Goal: Information Seeking & Learning: Learn about a topic

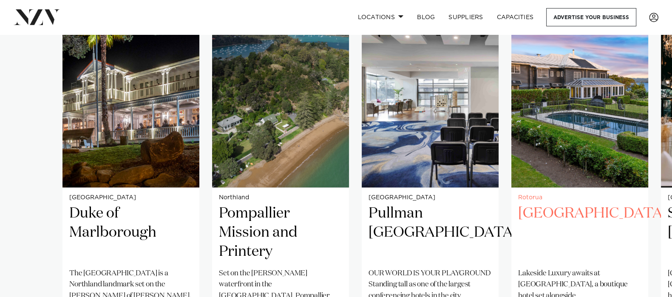
scroll to position [743, 0]
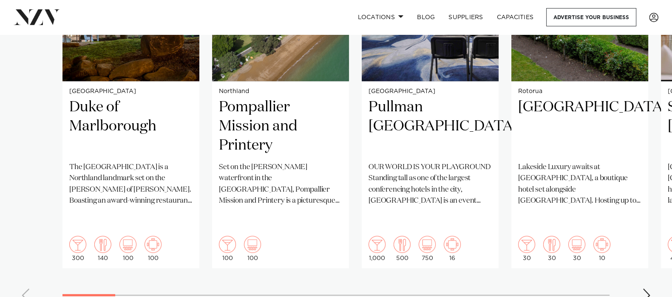
click at [538, 237] on div "Next slide" at bounding box center [647, 296] width 9 height 14
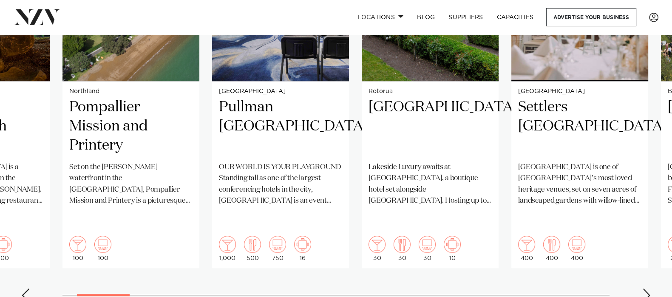
click at [538, 237] on div "Next slide" at bounding box center [647, 296] width 9 height 14
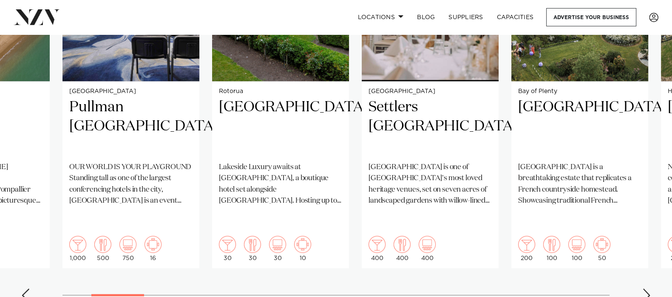
click at [538, 237] on div "Next slide" at bounding box center [647, 296] width 9 height 14
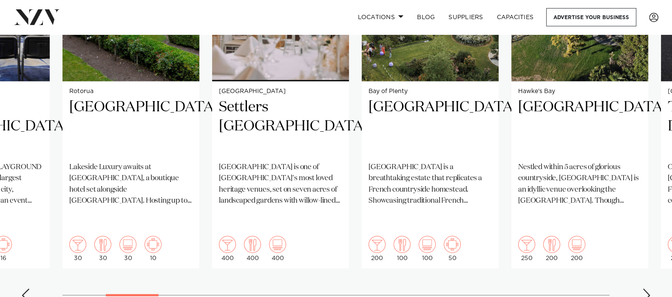
click at [538, 237] on swiper-container "[GEOGRAPHIC_DATA] Duke of Marlborough The [GEOGRAPHIC_DATA] is a Northland land…" at bounding box center [336, 104] width 672 height 412
click at [538, 237] on div "Next slide" at bounding box center [647, 296] width 9 height 14
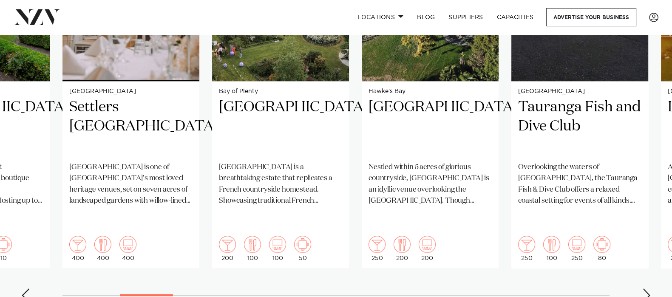
click at [538, 237] on div "Next slide" at bounding box center [647, 296] width 9 height 14
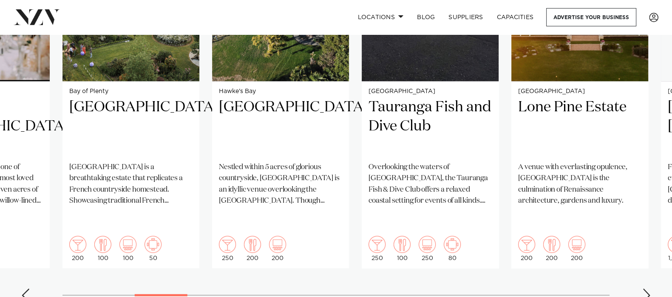
click at [538, 237] on div "Next slide" at bounding box center [647, 296] width 9 height 14
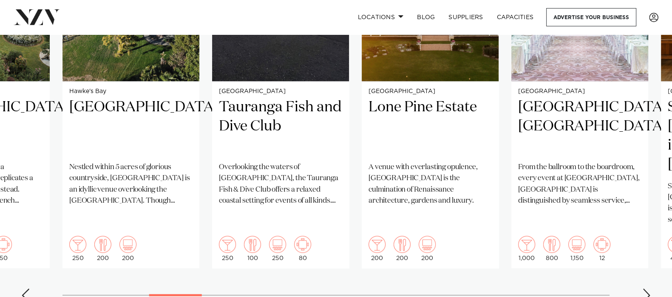
click at [538, 237] on div "Next slide" at bounding box center [647, 296] width 9 height 14
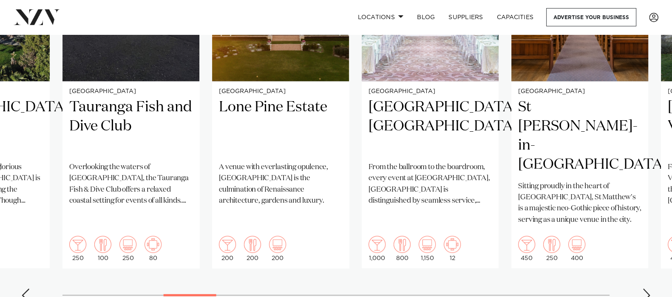
click at [538, 237] on div "Next slide" at bounding box center [647, 296] width 9 height 14
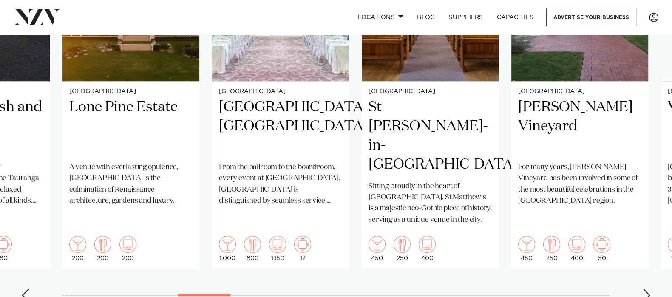
click at [538, 237] on div "Next slide" at bounding box center [647, 296] width 9 height 14
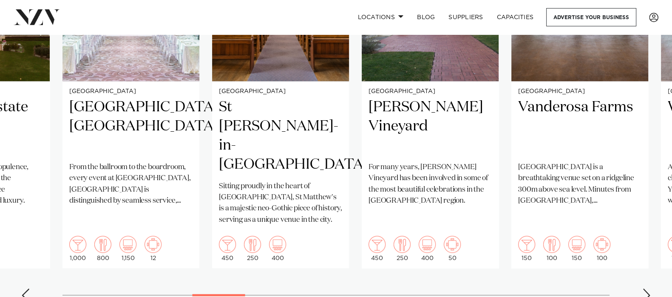
click at [538, 237] on div "Next slide" at bounding box center [647, 296] width 9 height 14
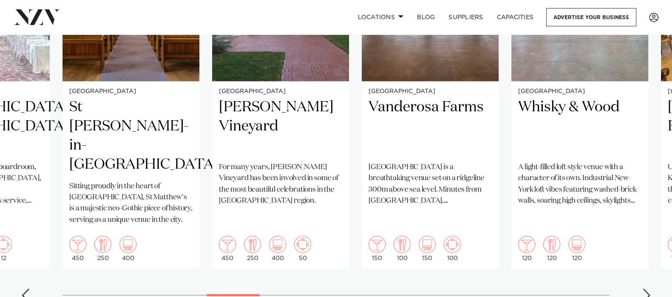
click at [538, 237] on div "Next slide" at bounding box center [647, 296] width 9 height 14
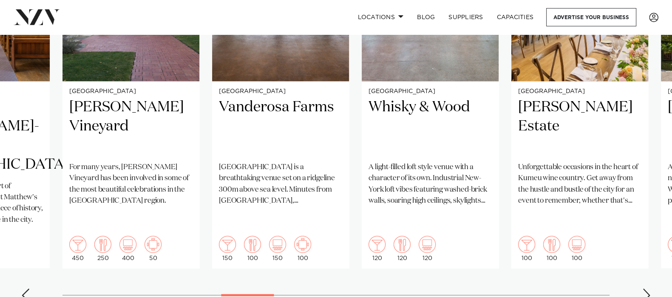
click at [538, 237] on div "Next slide" at bounding box center [647, 296] width 9 height 14
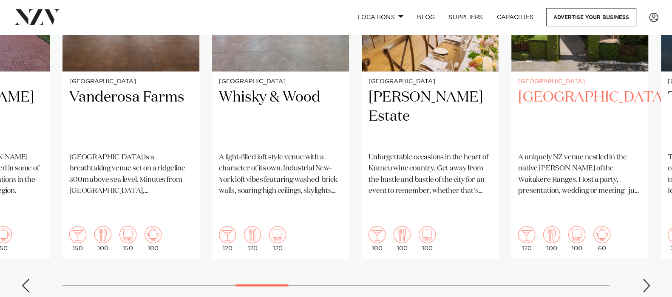
scroll to position [849, 0]
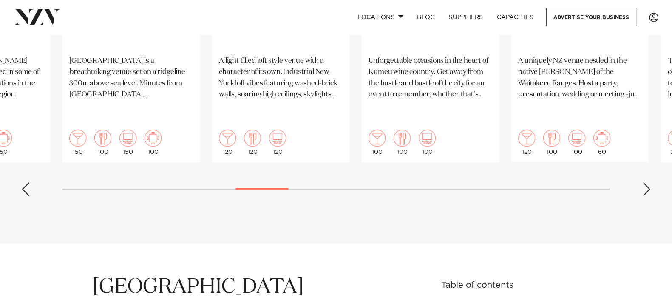
click at [538, 182] on div "Next slide" at bounding box center [647, 189] width 9 height 14
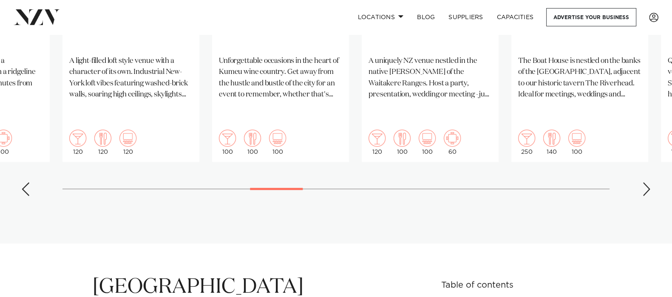
click at [538, 182] on div "Next slide" at bounding box center [647, 189] width 9 height 14
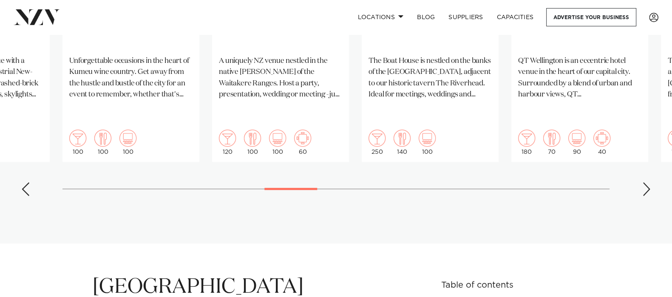
click at [538, 182] on div "Next slide" at bounding box center [647, 189] width 9 height 14
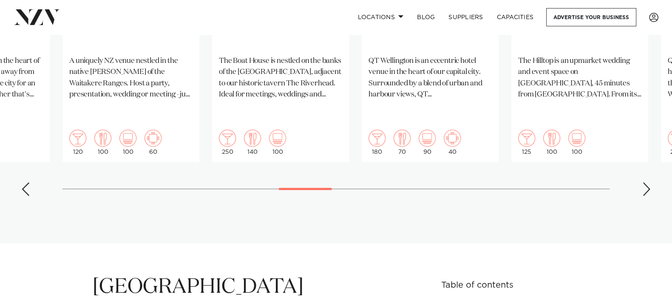
click at [538, 182] on div "Next slide" at bounding box center [647, 189] width 9 height 14
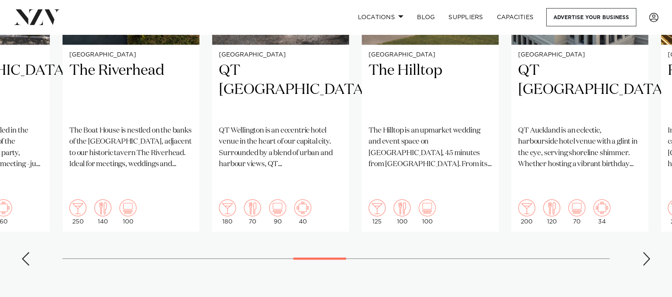
scroll to position [796, 0]
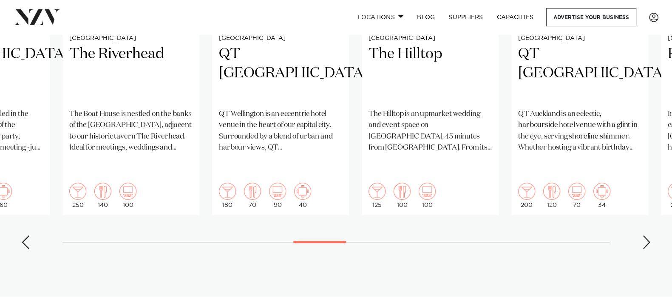
click at [538, 236] on div "Next slide" at bounding box center [647, 243] width 9 height 14
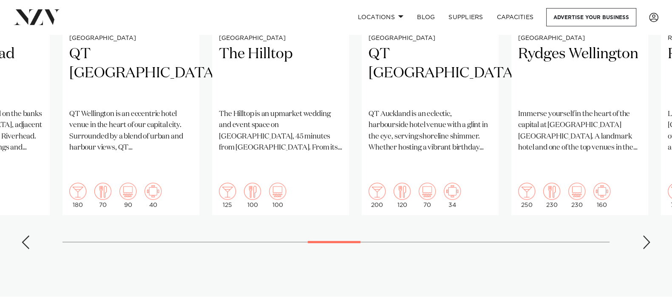
click at [538, 236] on div "Next slide" at bounding box center [647, 243] width 9 height 14
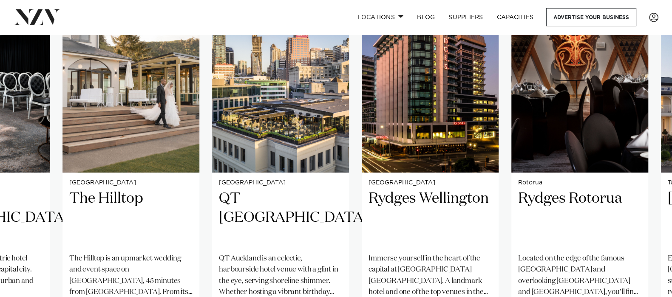
scroll to position [743, 0]
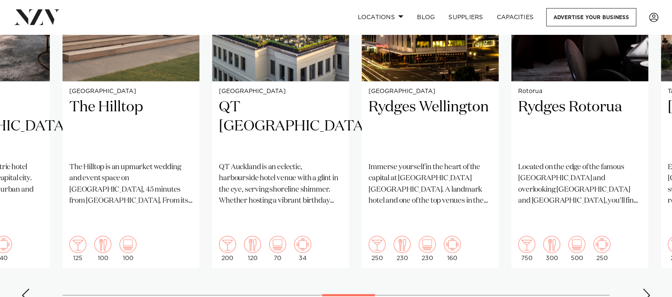
click at [538, 237] on div "Next slide" at bounding box center [647, 296] width 9 height 14
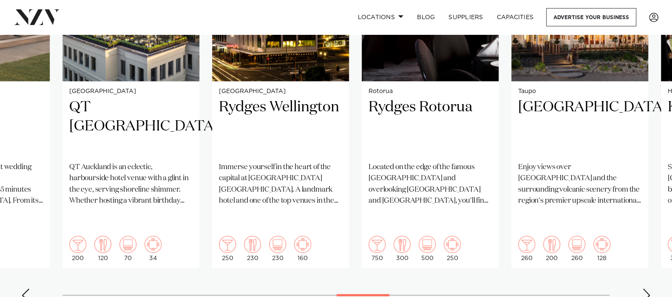
click at [538, 237] on div "Next slide" at bounding box center [647, 296] width 9 height 14
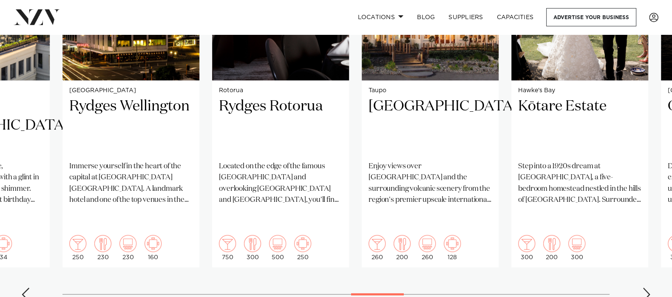
scroll to position [796, 0]
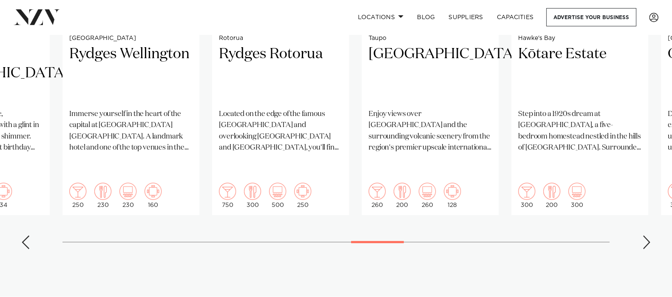
click at [538, 236] on div "Next slide" at bounding box center [647, 243] width 9 height 14
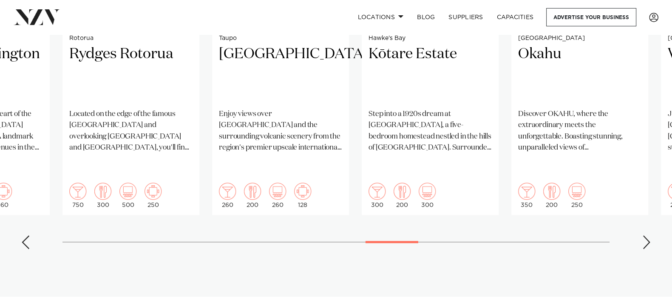
click at [538, 236] on div "Next slide" at bounding box center [647, 243] width 9 height 14
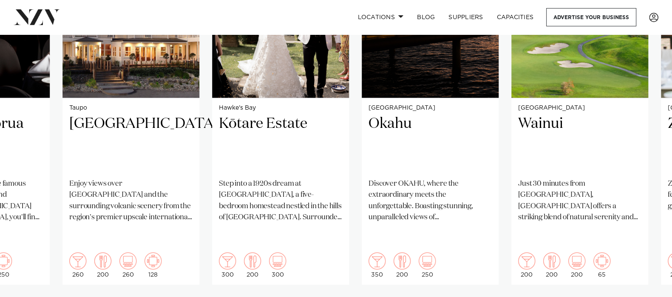
scroll to position [743, 0]
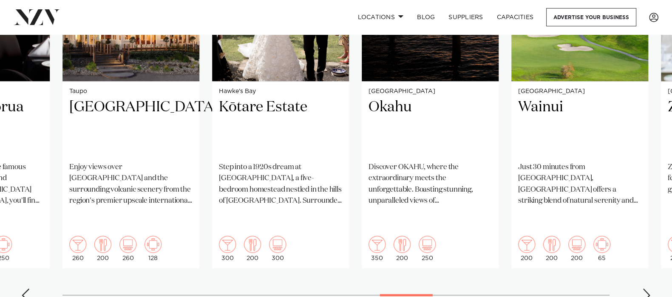
click at [538, 237] on div "Next slide" at bounding box center [647, 296] width 9 height 14
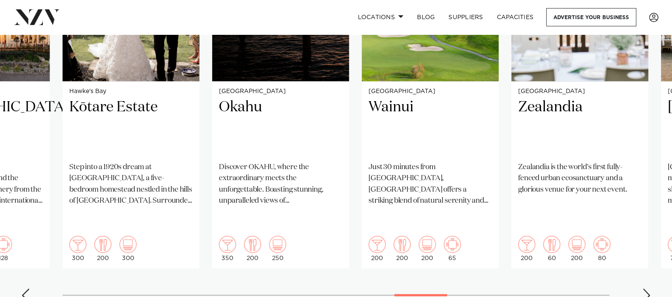
click at [538, 237] on div "Next slide" at bounding box center [647, 296] width 9 height 14
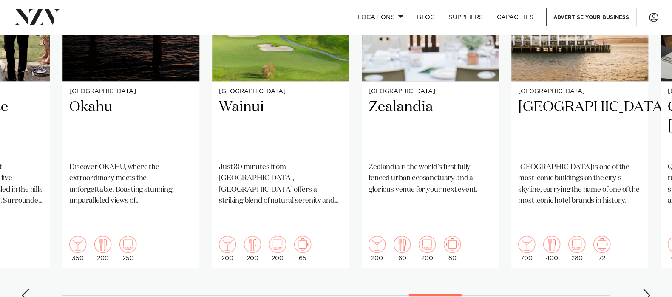
click at [538, 237] on div "Next slide" at bounding box center [647, 296] width 9 height 14
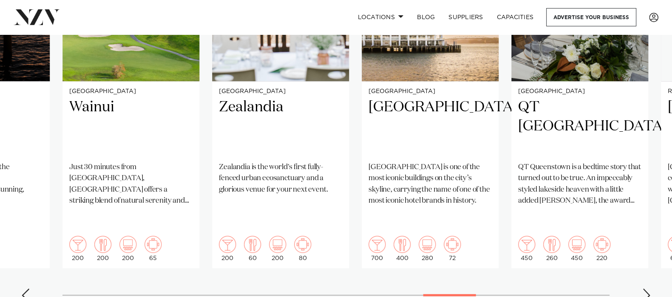
click at [538, 237] on div "Next slide" at bounding box center [647, 296] width 9 height 14
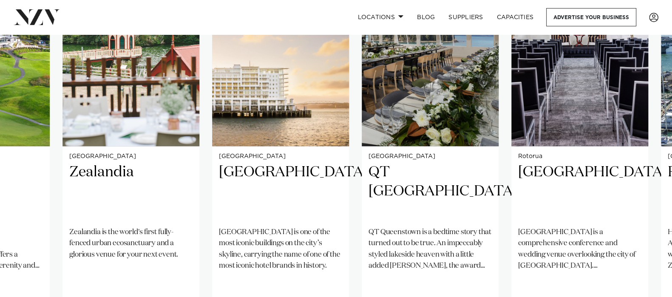
scroll to position [849, 0]
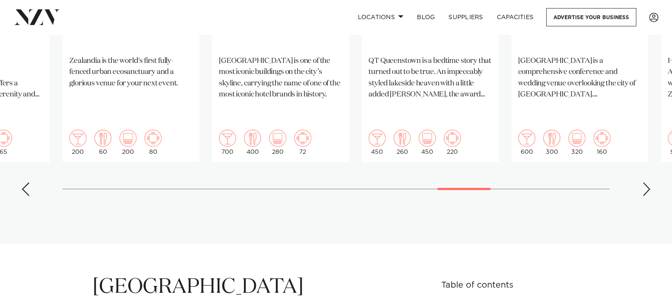
click at [538, 182] on div "Next slide" at bounding box center [647, 189] width 9 height 14
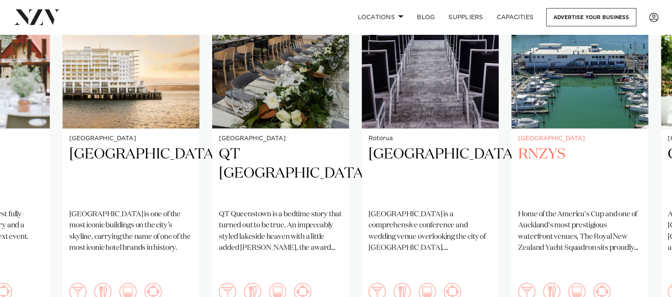
scroll to position [796, 0]
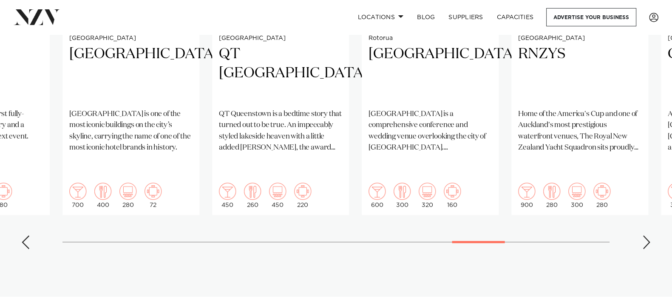
click at [538, 236] on div "Next slide" at bounding box center [647, 243] width 9 height 14
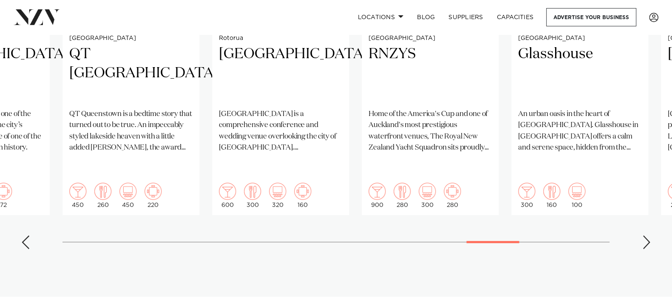
click at [538, 236] on div "Next slide" at bounding box center [647, 243] width 9 height 14
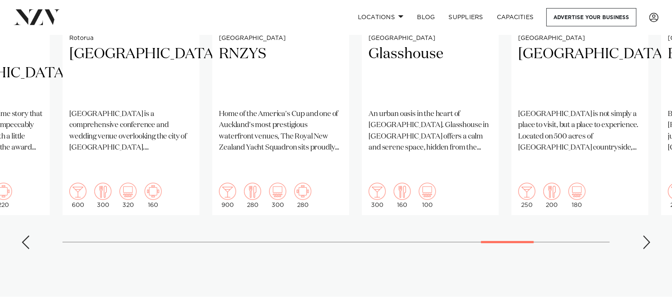
click at [538, 236] on div "Next slide" at bounding box center [647, 243] width 9 height 14
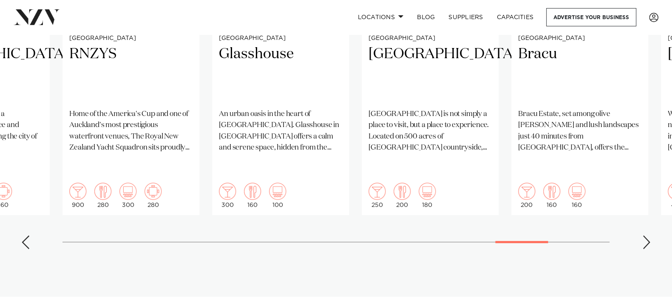
click at [538, 236] on div "Next slide" at bounding box center [647, 243] width 9 height 14
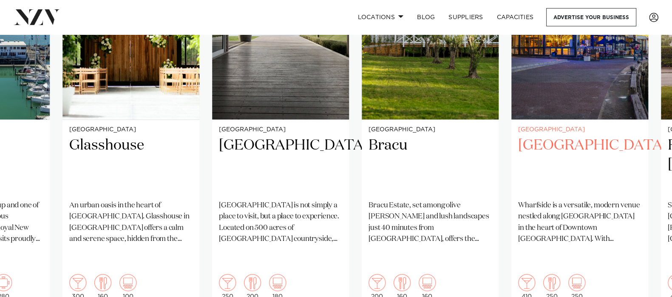
scroll to position [743, 0]
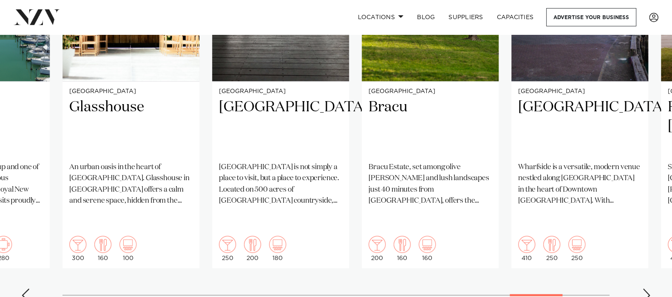
click at [538, 237] on div "Next slide" at bounding box center [647, 296] width 9 height 14
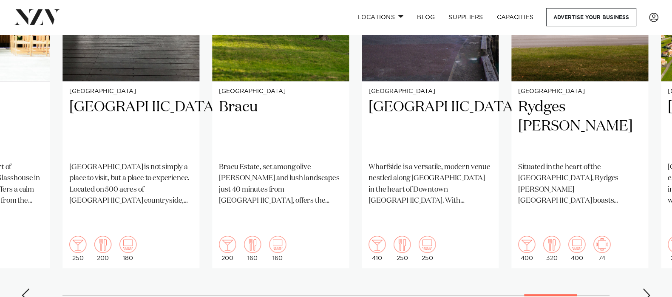
click at [538, 237] on div "Next slide" at bounding box center [647, 296] width 9 height 14
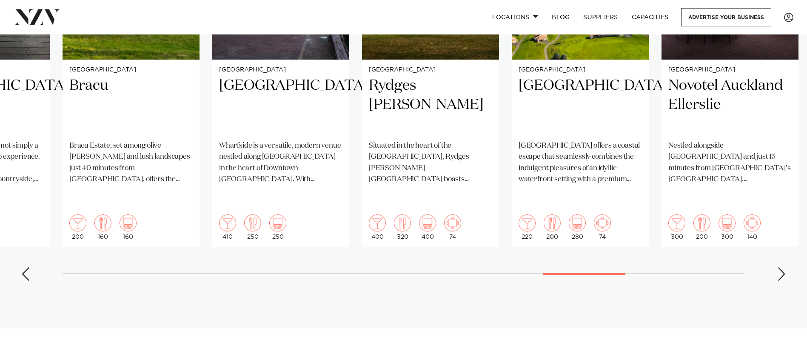
scroll to position [701, 0]
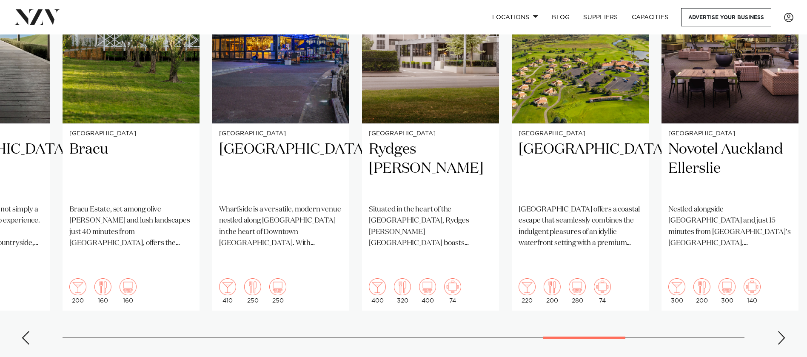
click at [538, 237] on div "Next slide" at bounding box center [781, 338] width 9 height 14
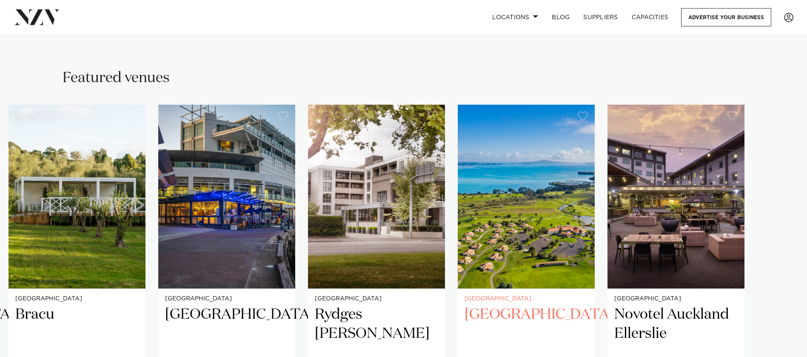
scroll to position [510, 0]
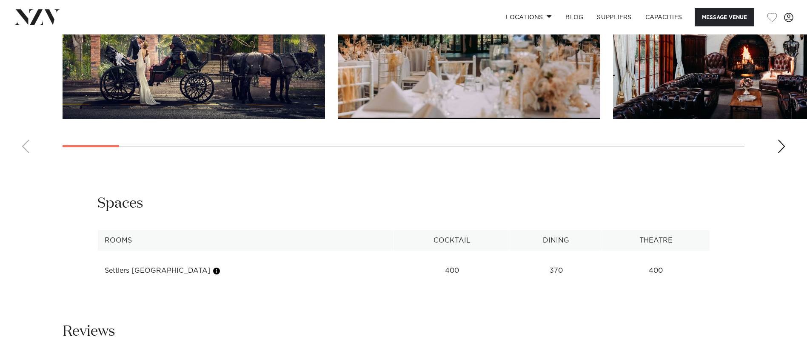
scroll to position [1276, 0]
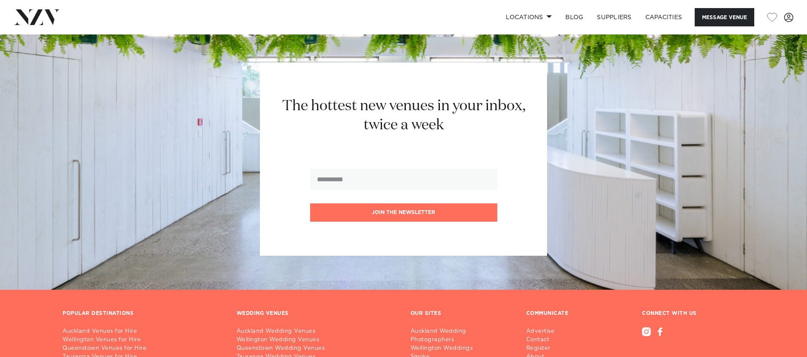
scroll to position [1914, 0]
